Goal: Check status: Check status

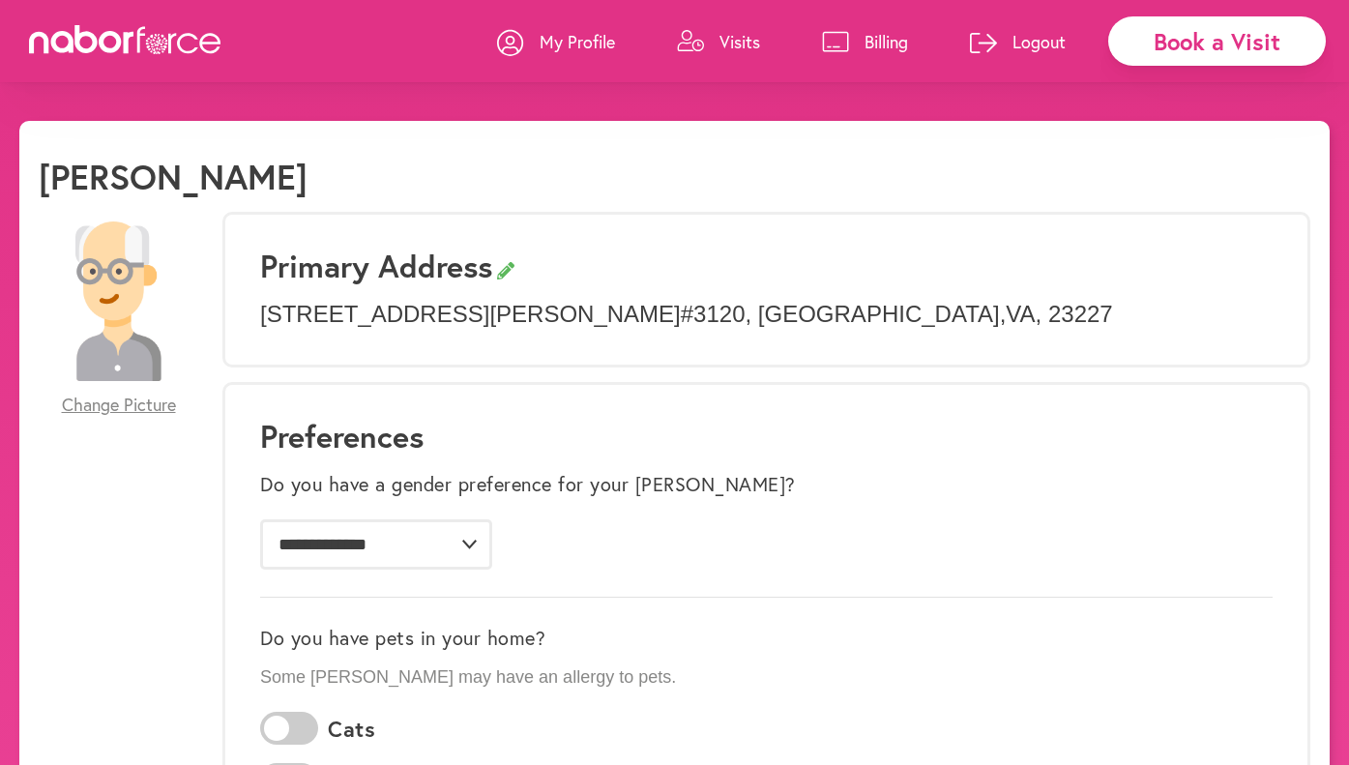
click at [719, 36] on p "Visits" at bounding box center [739, 41] width 41 height 23
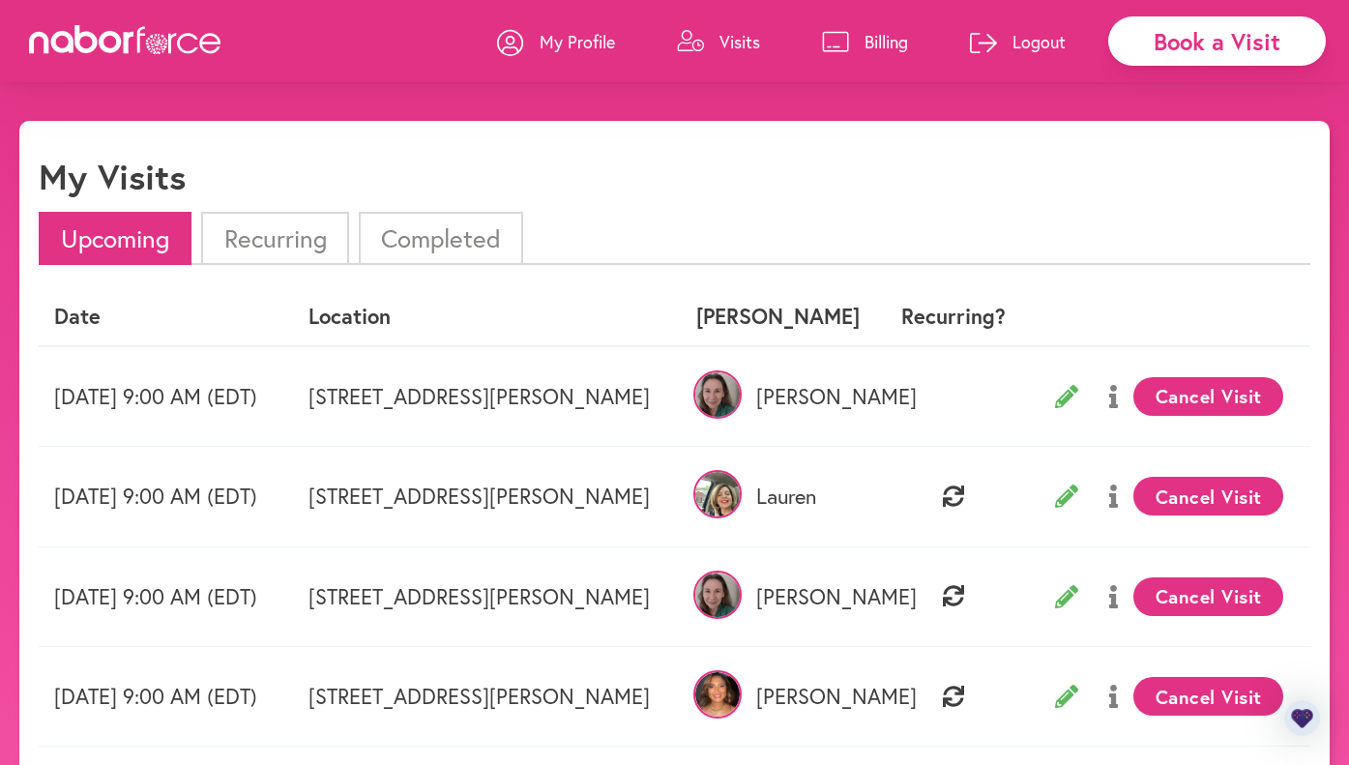
click at [455, 238] on li "Completed" at bounding box center [441, 238] width 164 height 53
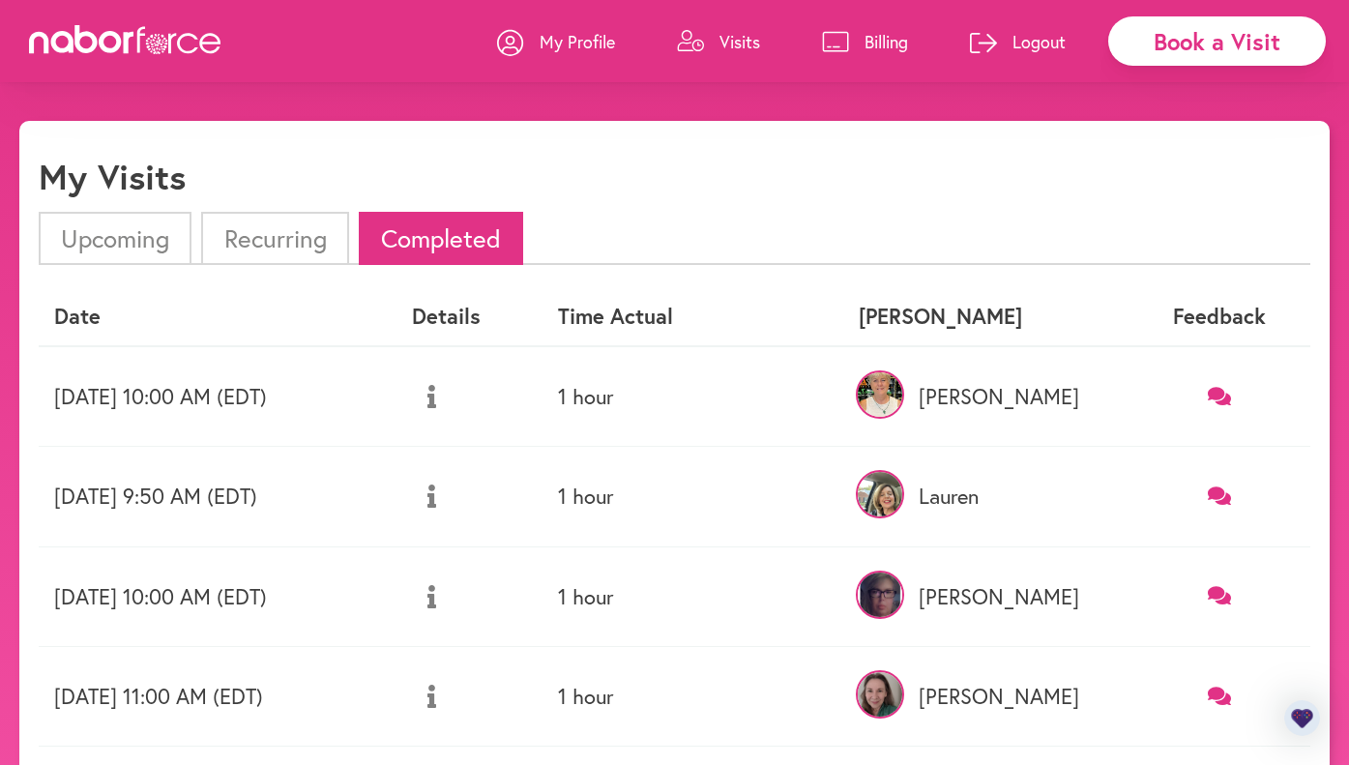
click at [1056, 395] on p "[PERSON_NAME]" at bounding box center [986, 396] width 254 height 25
click at [436, 397] on icon at bounding box center [431, 396] width 9 height 23
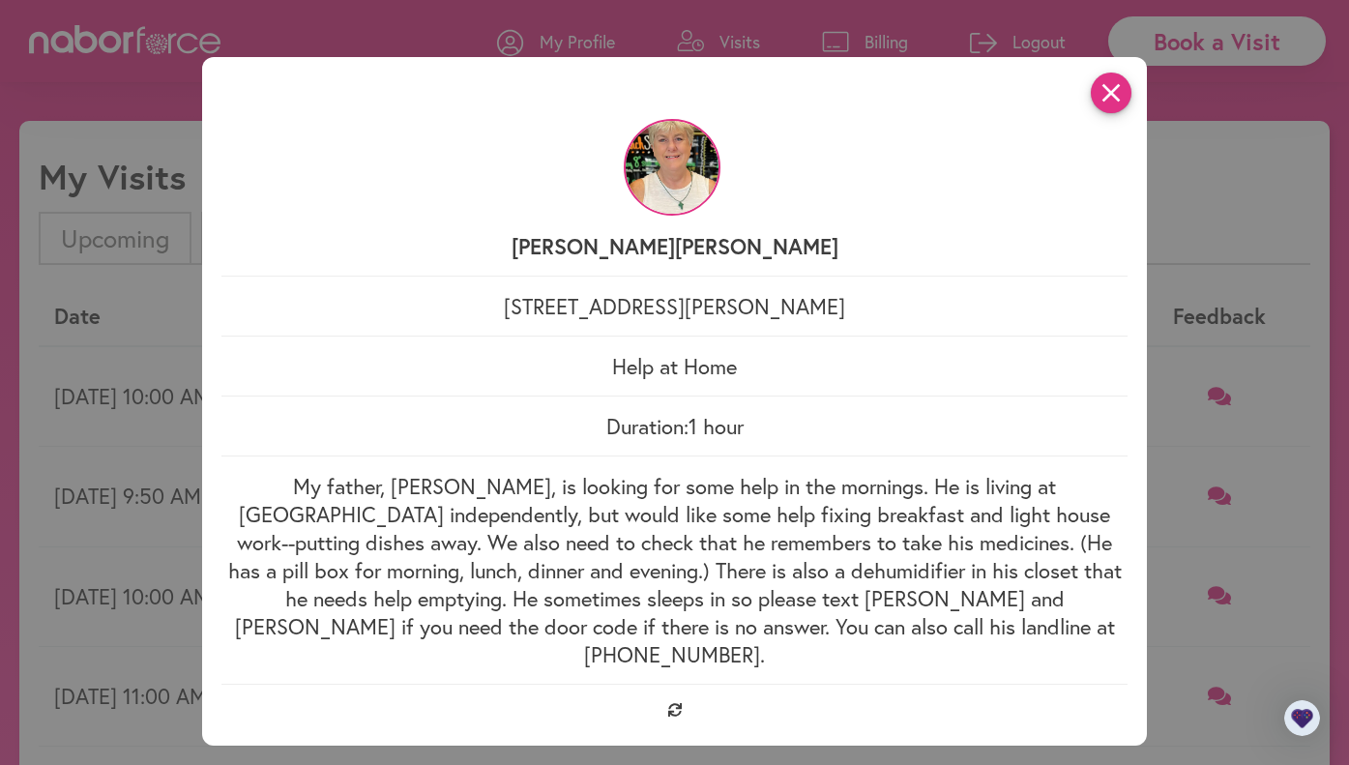
click at [1119, 96] on icon "close" at bounding box center [1111, 93] width 41 height 41
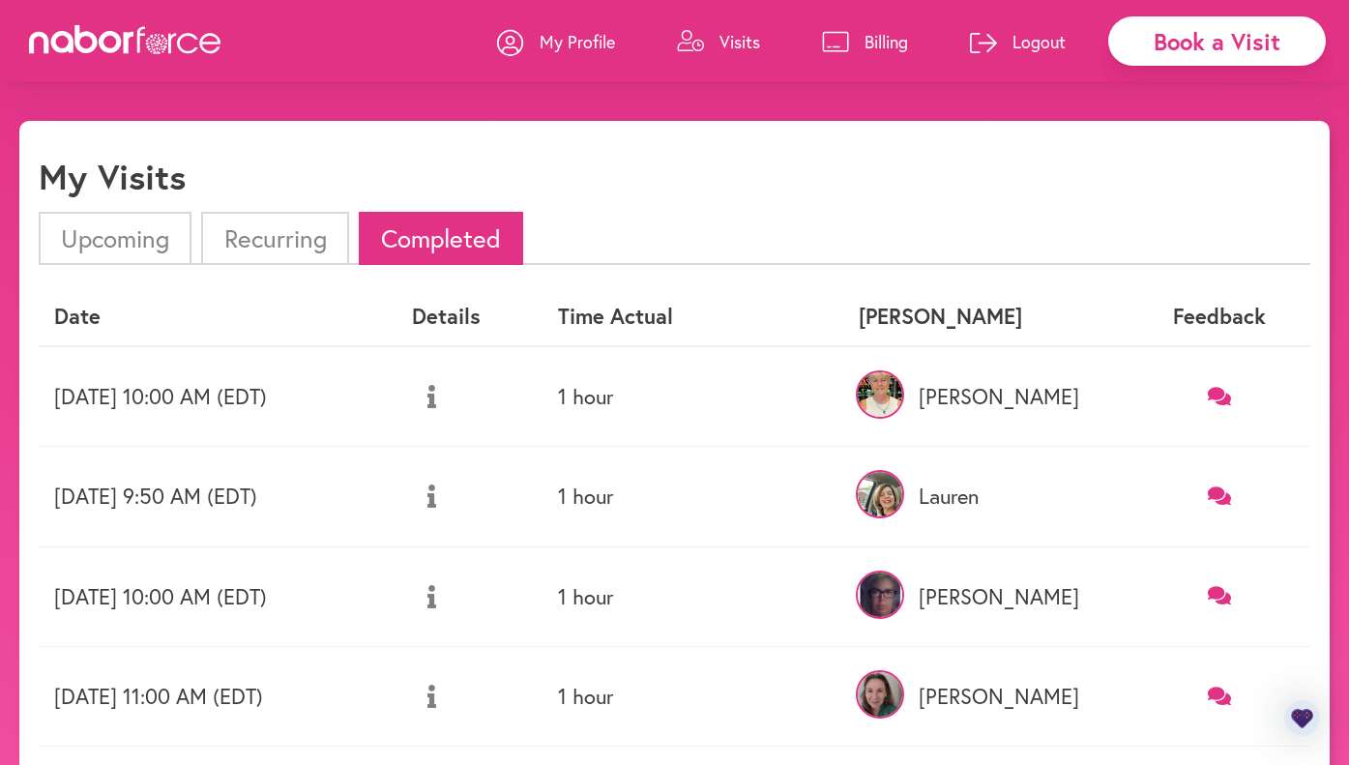
click at [110, 241] on li "Upcoming" at bounding box center [115, 238] width 153 height 53
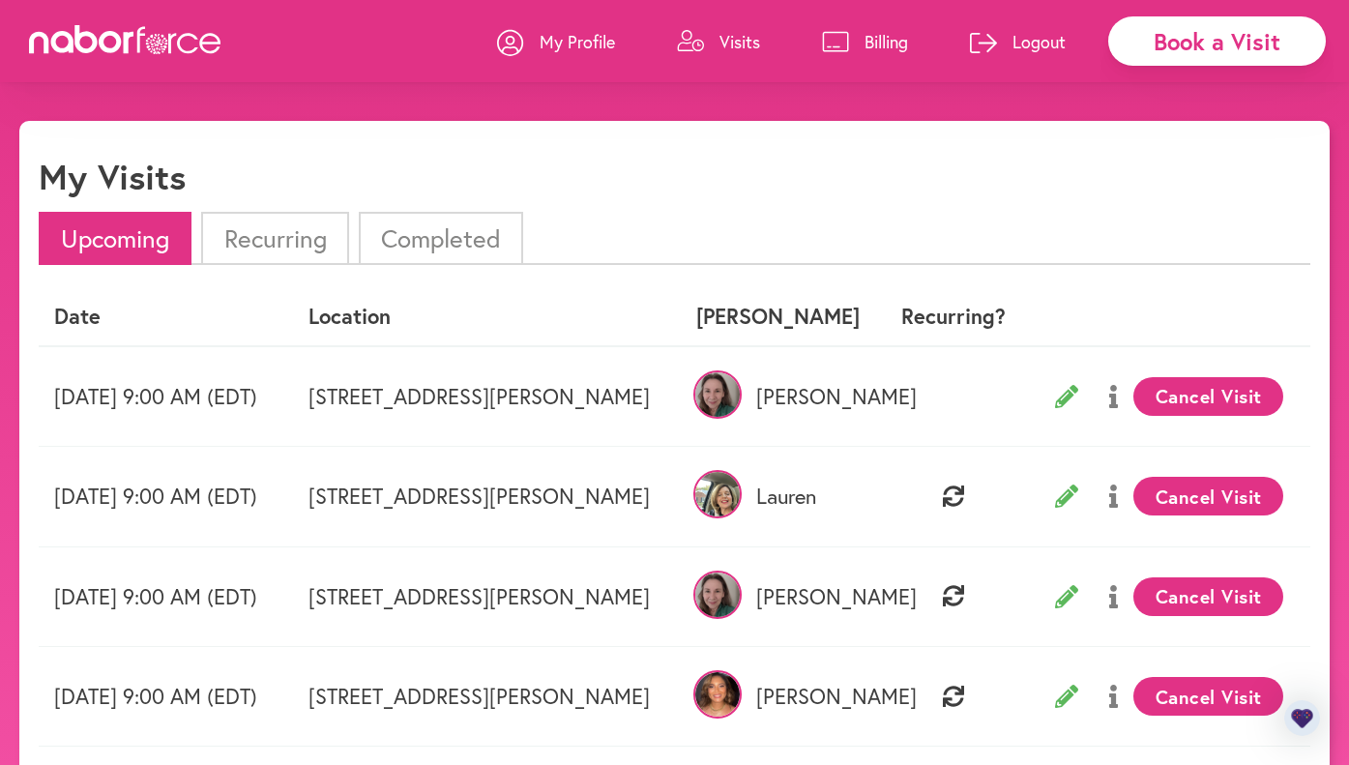
click at [1065, 395] on icon at bounding box center [1066, 396] width 23 height 23
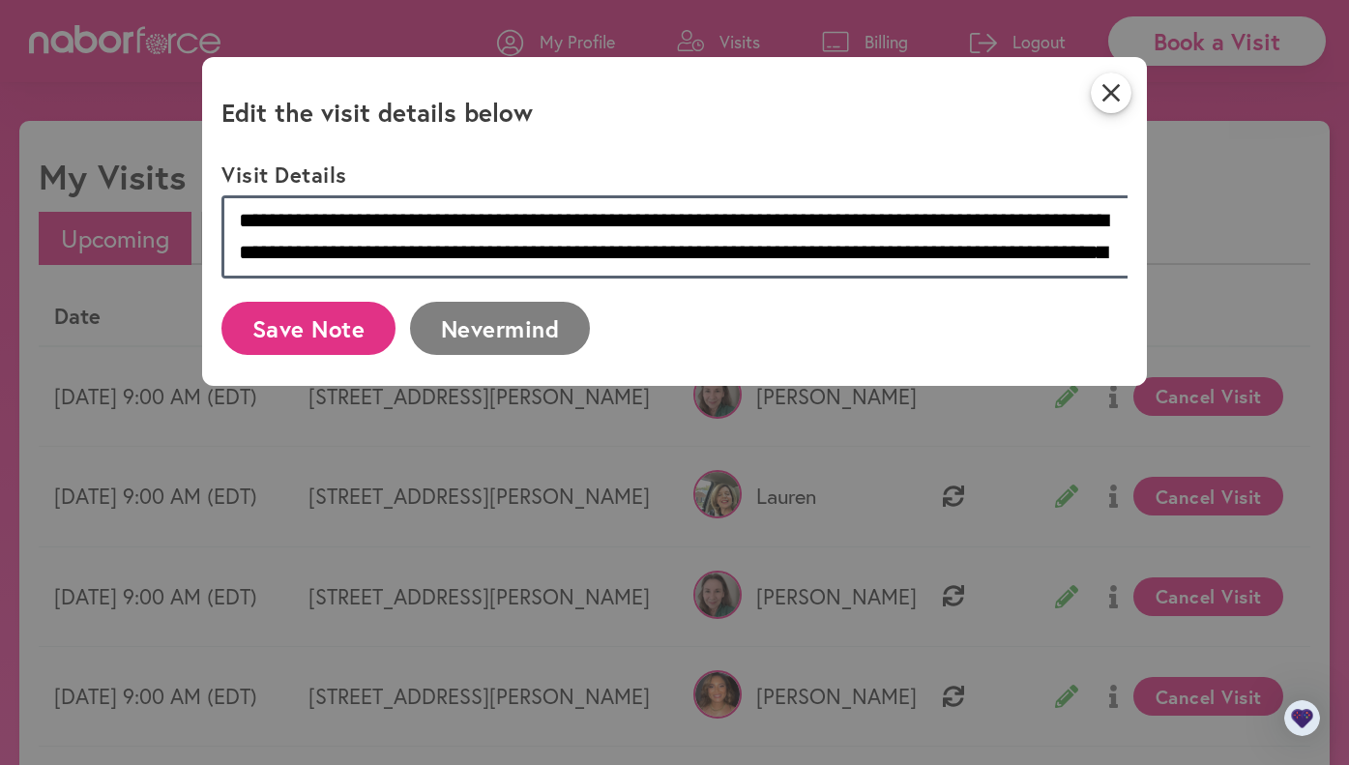
click at [725, 255] on textarea "**********" at bounding box center [679, 236] width 916 height 83
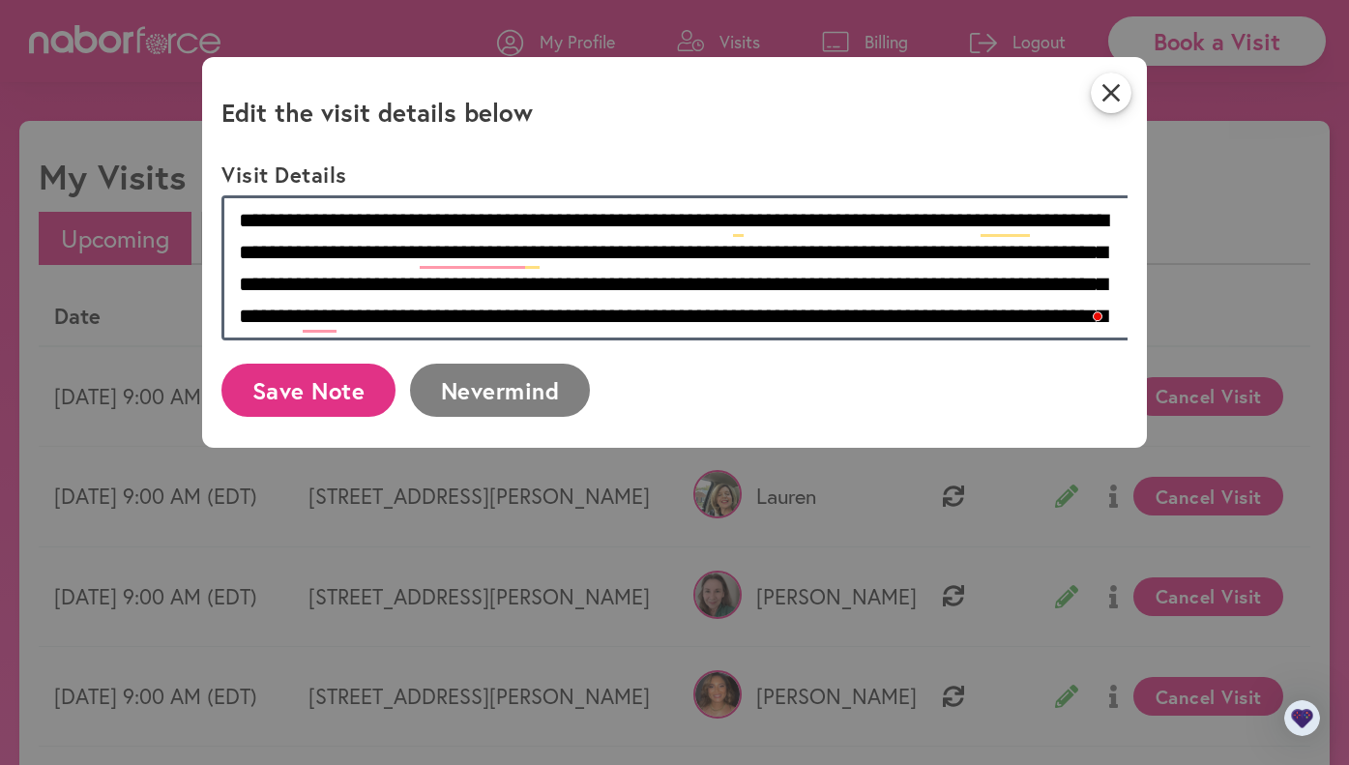
type textarea "**********"
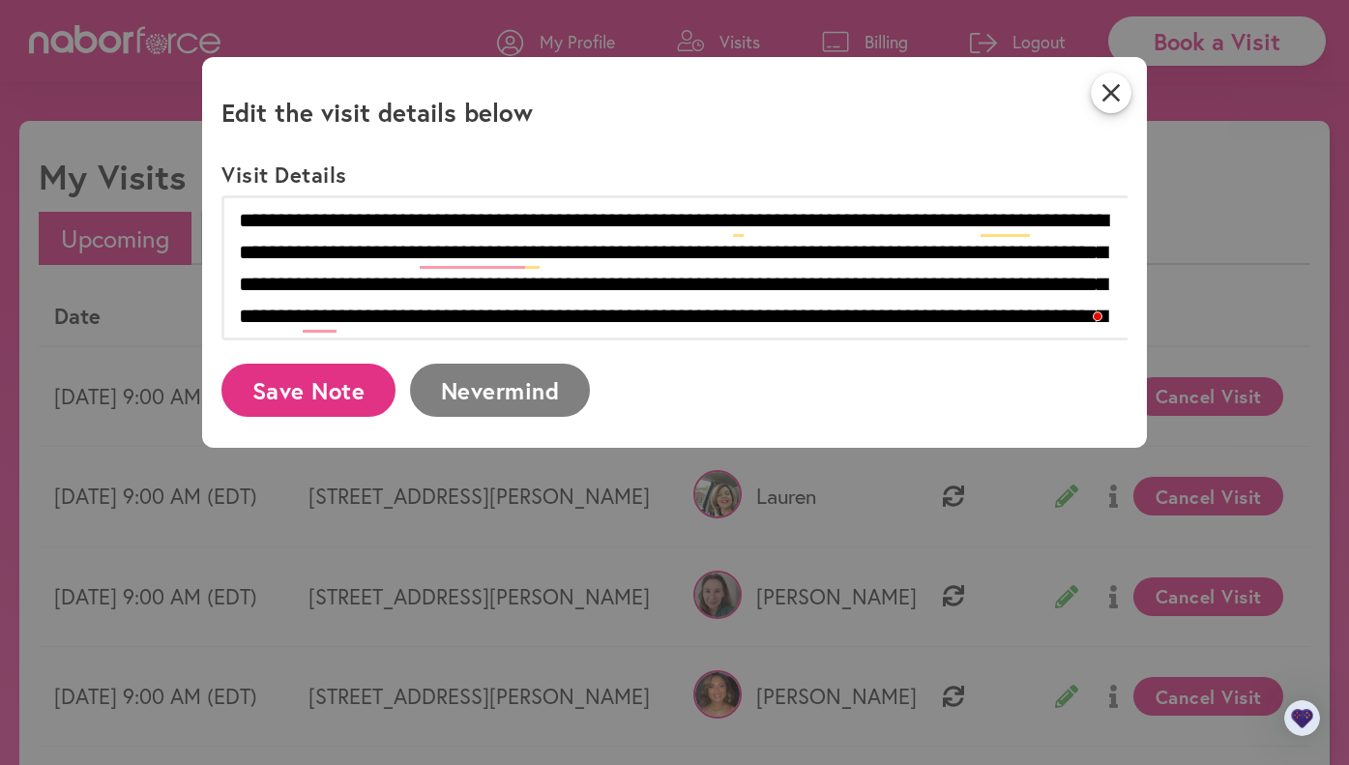
click at [342, 396] on button "Save Note" at bounding box center [308, 390] width 174 height 53
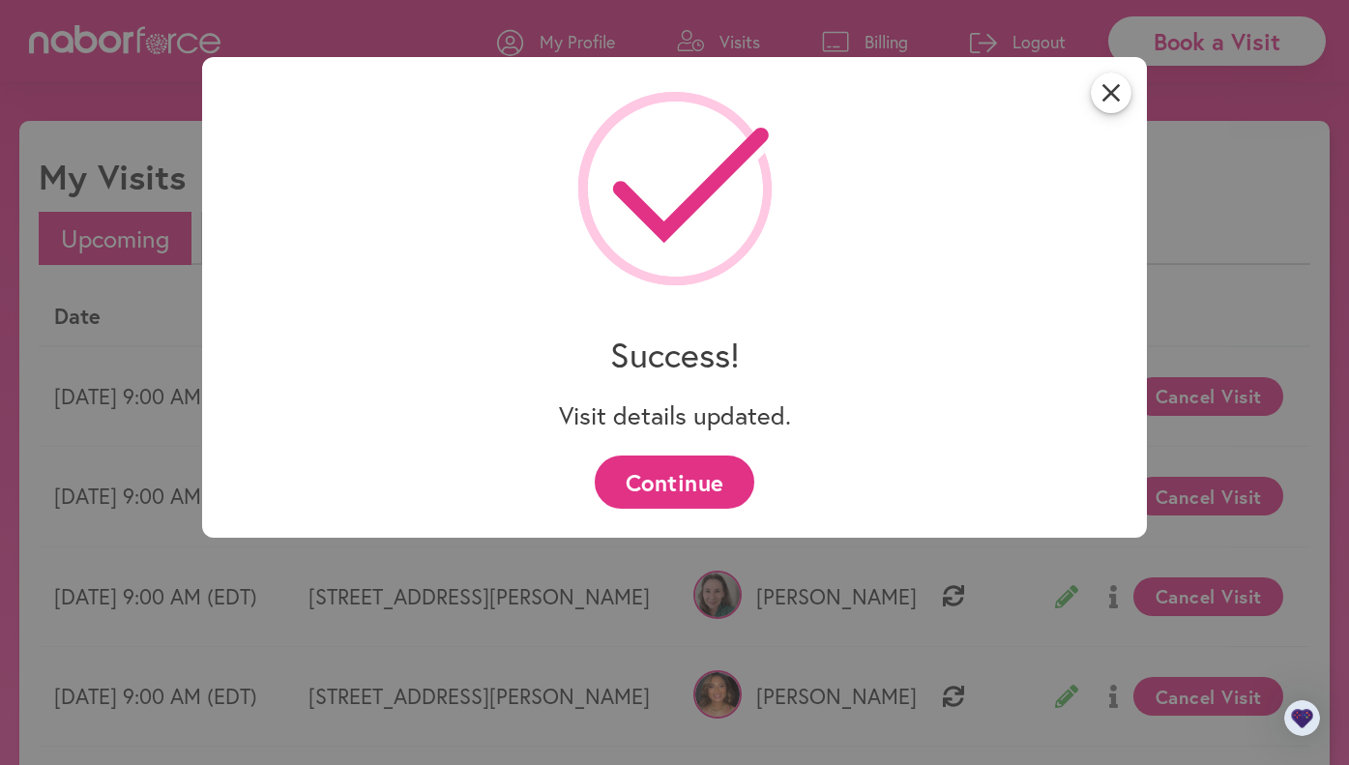
click at [696, 484] on button "Continue" at bounding box center [675, 481] width 160 height 53
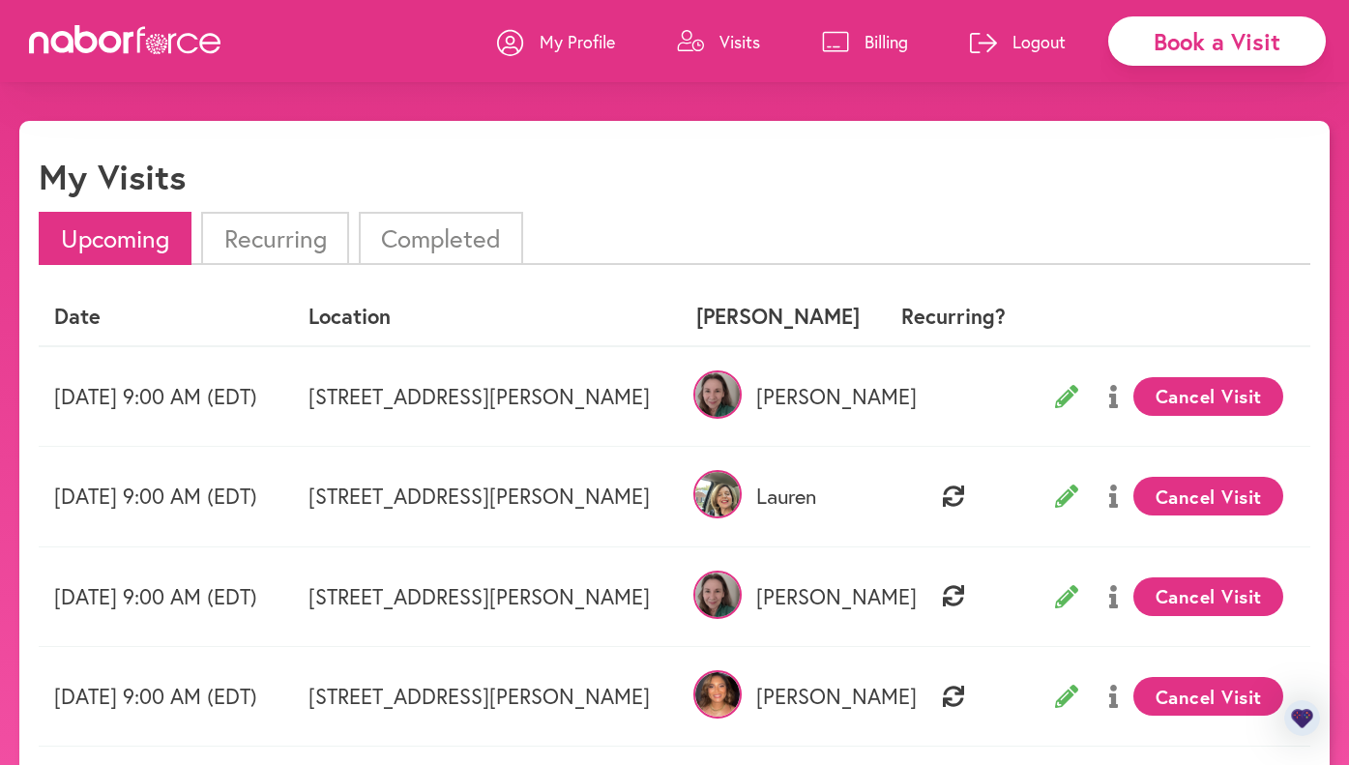
click at [297, 239] on li "Recurring" at bounding box center [274, 238] width 147 height 53
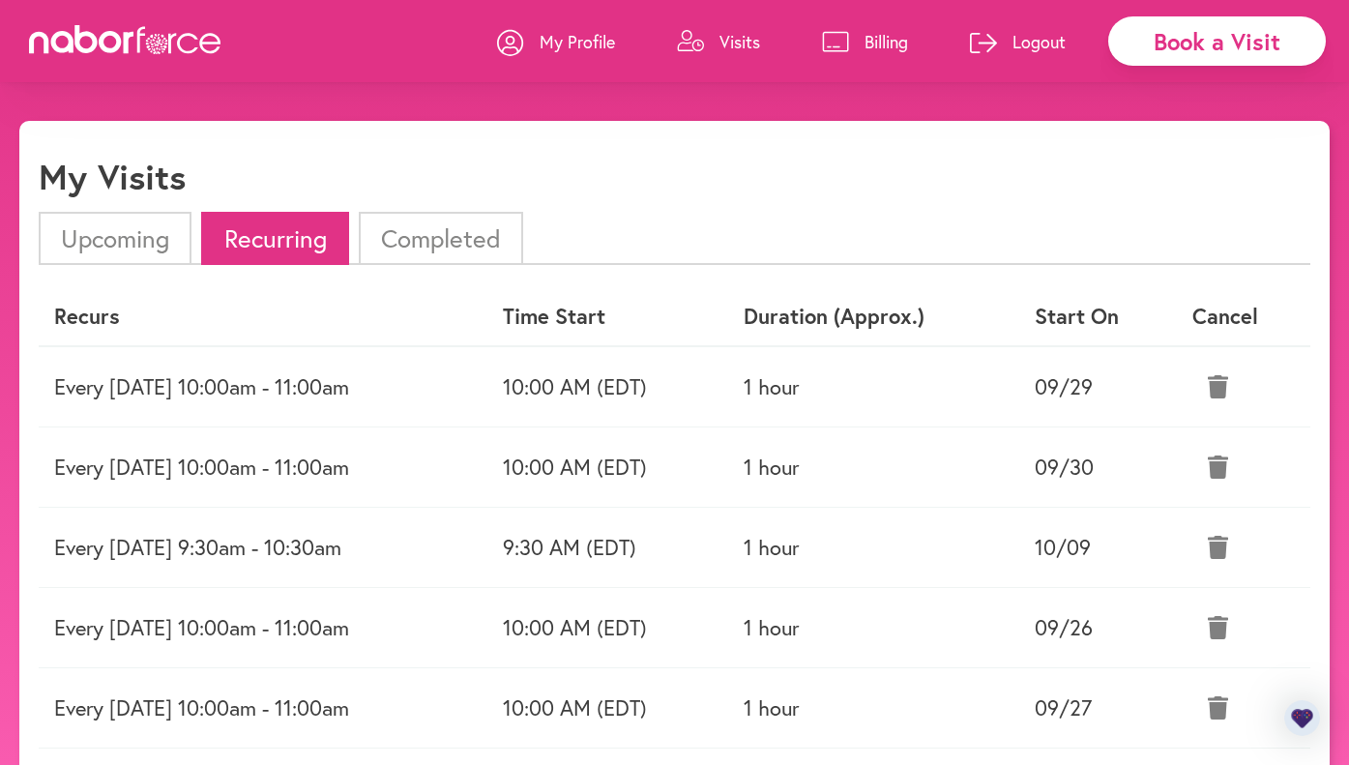
click at [128, 236] on li "Upcoming" at bounding box center [115, 238] width 153 height 53
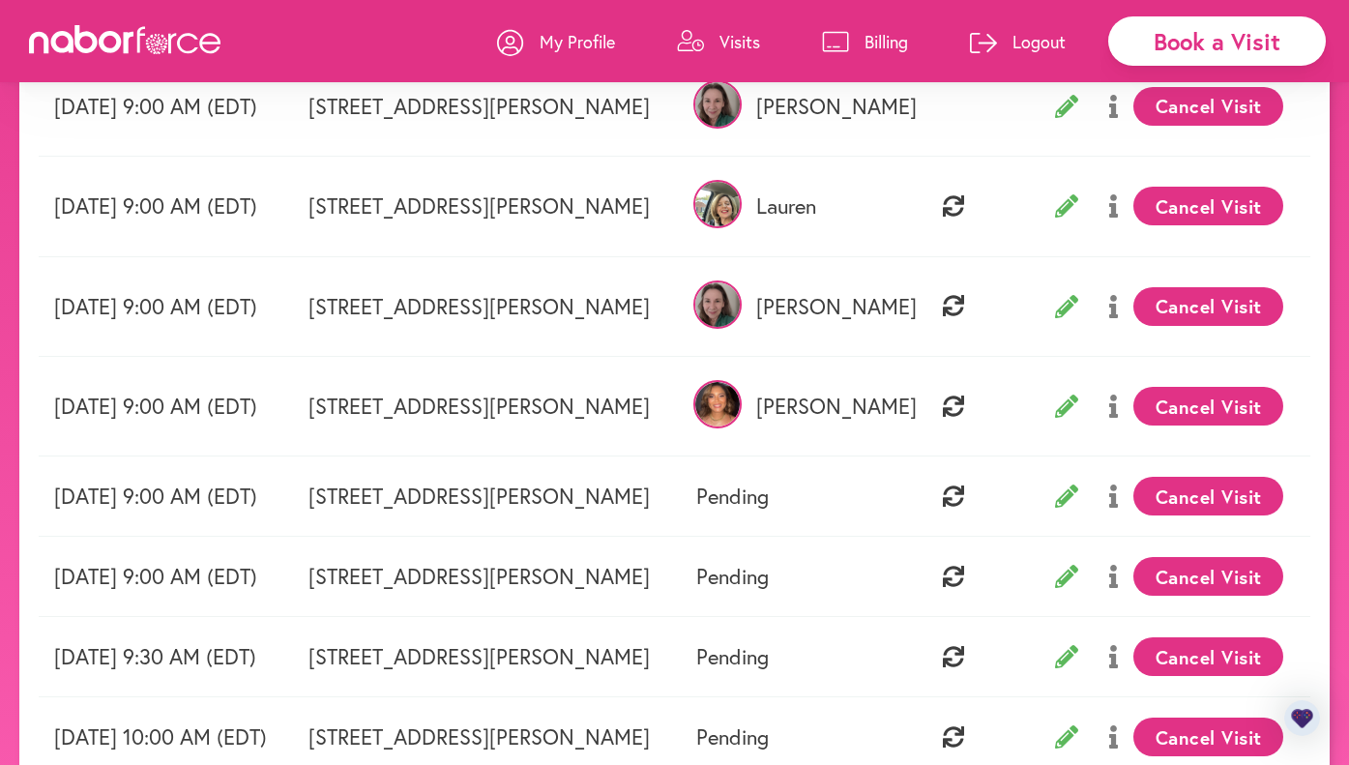
scroll to position [580, 0]
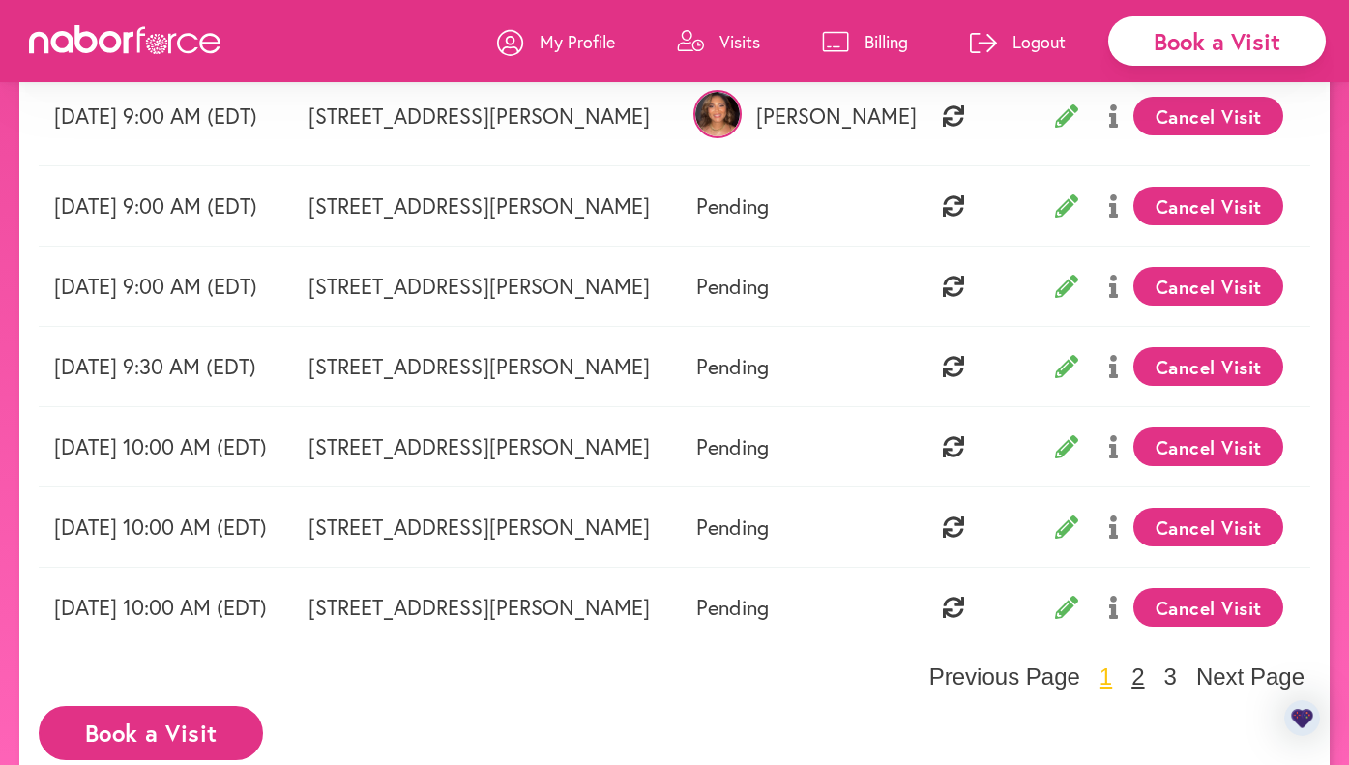
click at [1140, 679] on button "2" at bounding box center [1138, 676] width 24 height 29
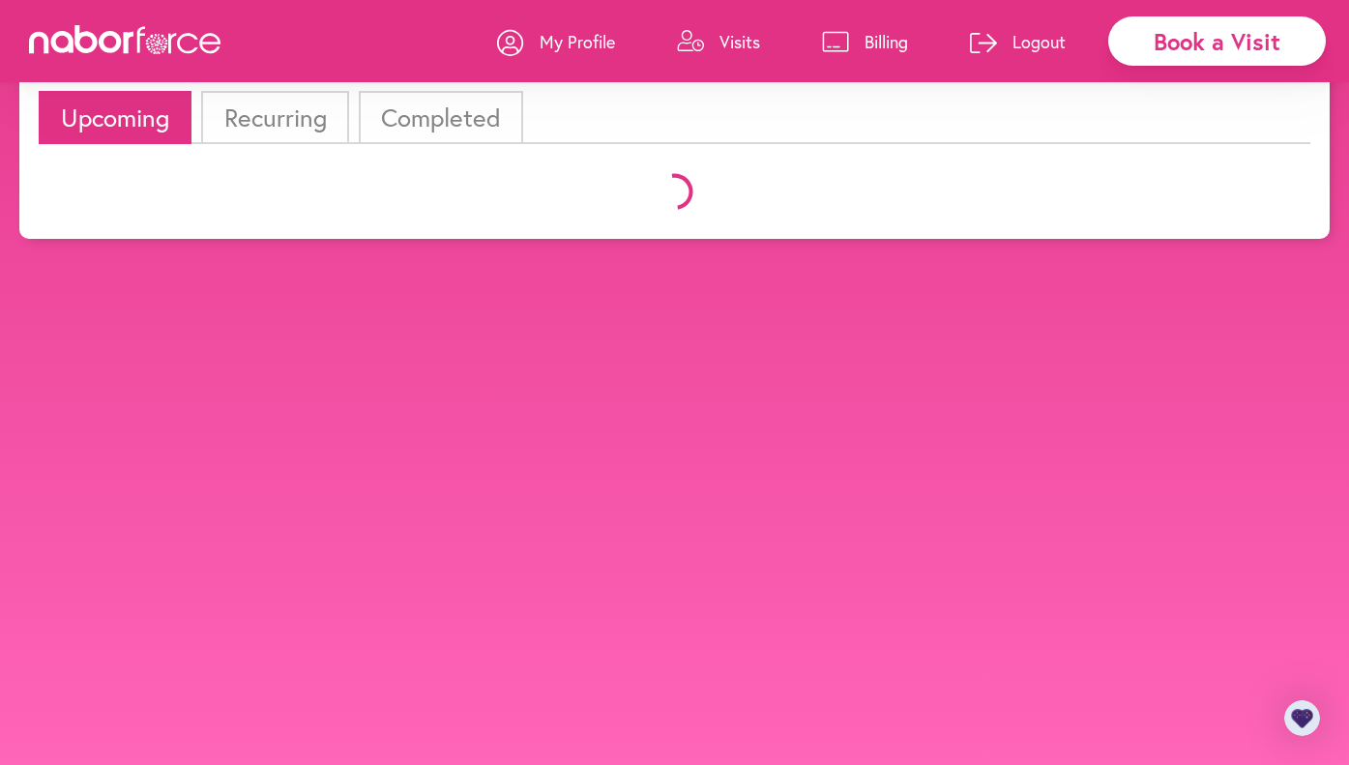
scroll to position [547, 0]
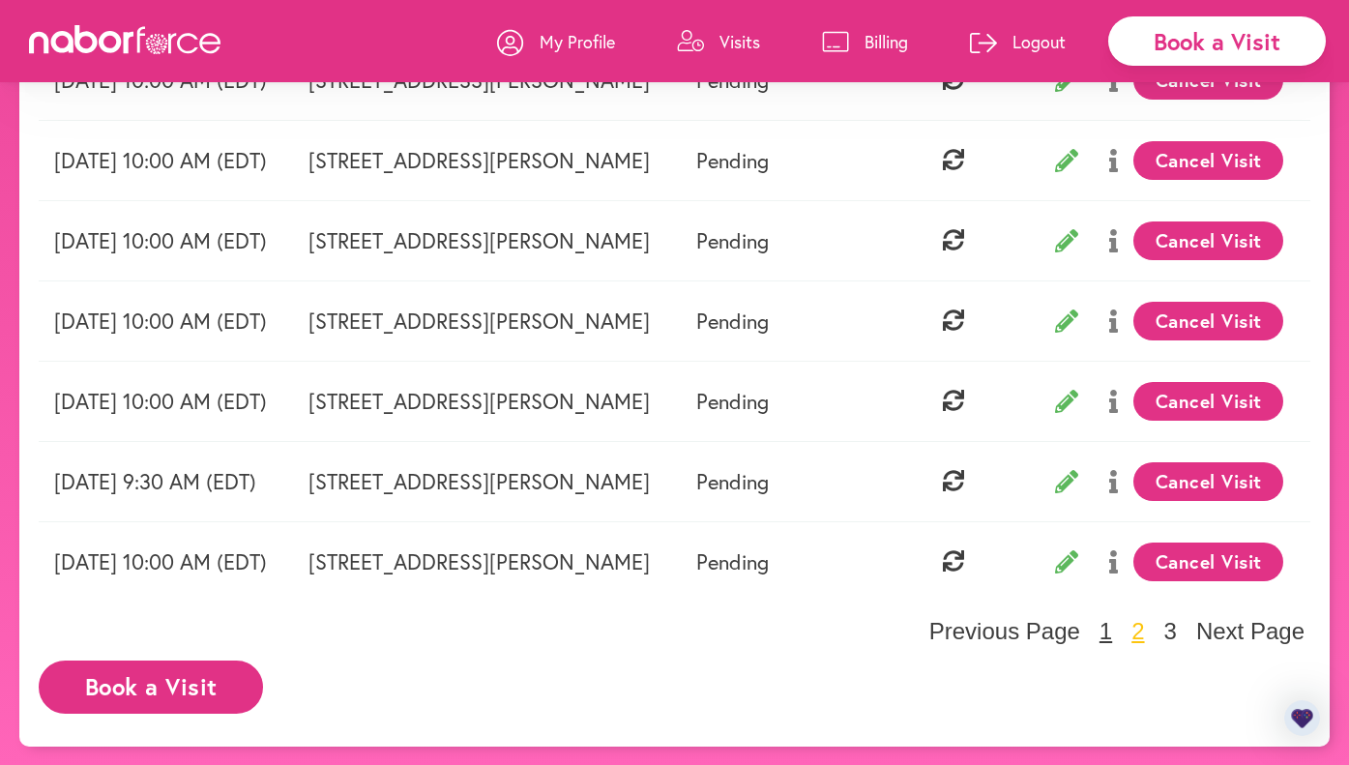
click at [1110, 640] on button "1" at bounding box center [1106, 631] width 24 height 29
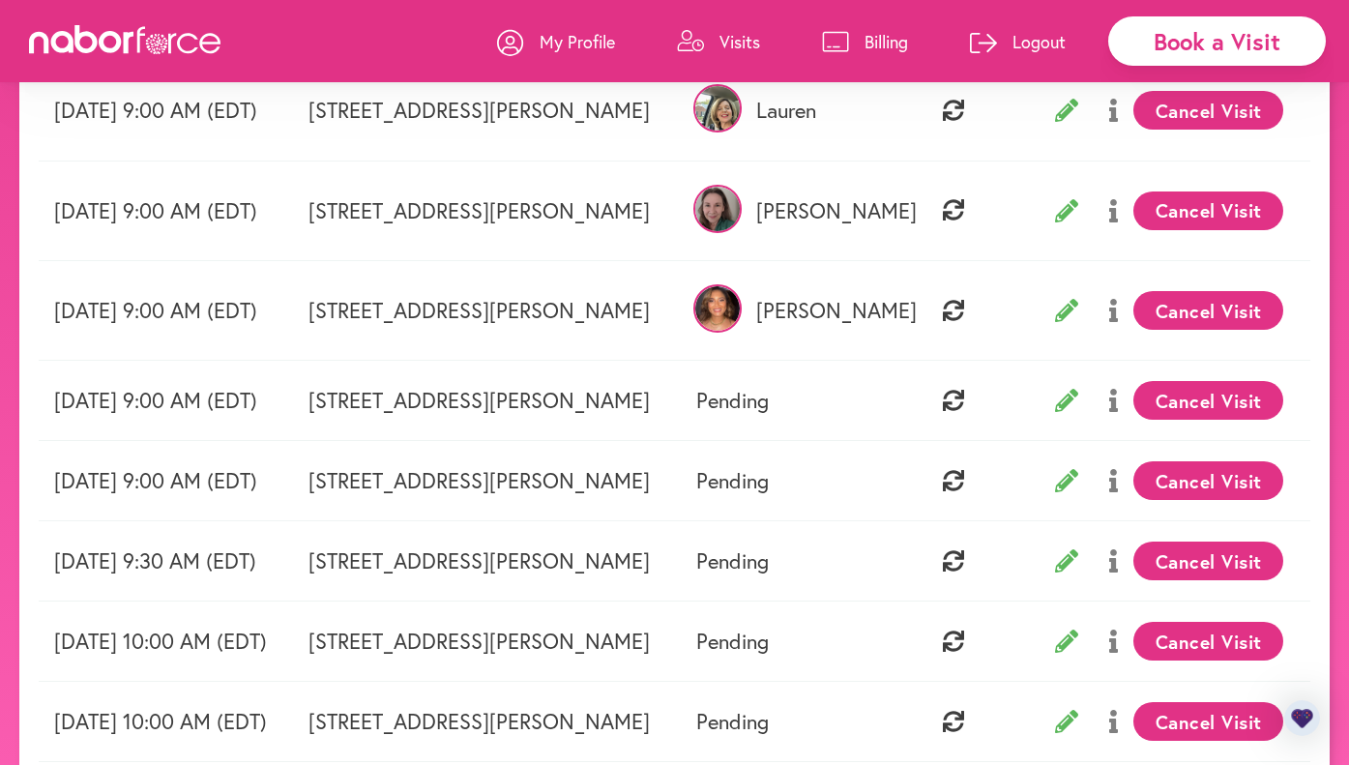
scroll to position [387, 0]
